Goal: Transaction & Acquisition: Download file/media

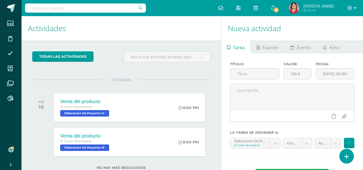
click at [67, 5] on input "text" at bounding box center [85, 7] width 121 height 9
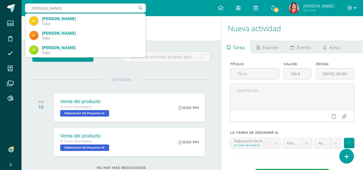
type input "jose hardes"
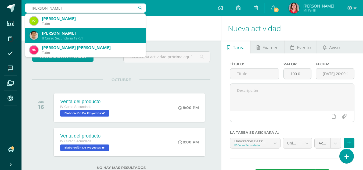
click at [76, 35] on div "[PERSON_NAME]" at bounding box center [91, 33] width 99 height 6
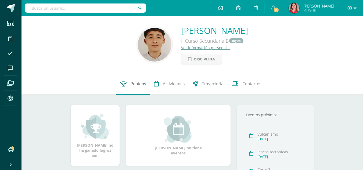
click at [135, 83] on span "Punteos" at bounding box center [138, 84] width 15 height 6
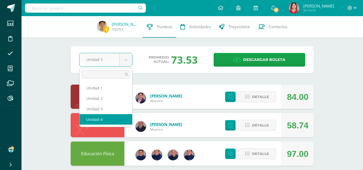
select select "Unidad 4"
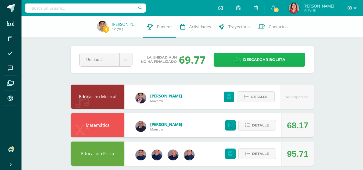
click at [265, 60] on span "Descargar boleta" at bounding box center [264, 59] width 42 height 13
click at [213, 53] on link "Descargar boleta" at bounding box center [259, 60] width 92 height 14
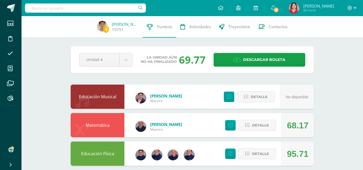
click at [86, 8] on input "text" at bounding box center [85, 7] width 121 height 9
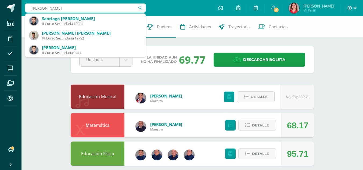
type input "santiago villatoro"
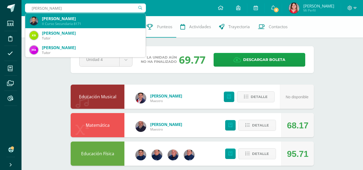
click at [88, 22] on div "II Curso Secundaria 8171" at bounding box center [91, 23] width 99 height 5
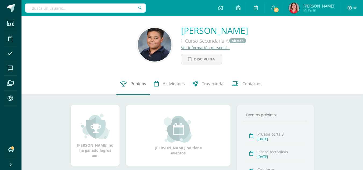
click at [140, 84] on span "Punteos" at bounding box center [138, 84] width 15 height 6
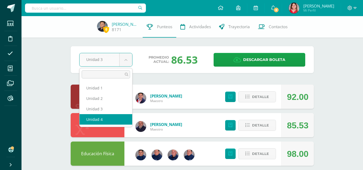
select select "Unidad 4"
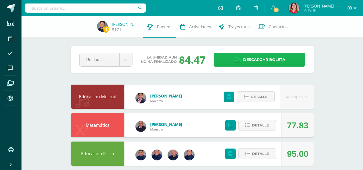
click at [260, 60] on span "Descargar boleta" at bounding box center [264, 59] width 42 height 13
